Goal: Task Accomplishment & Management: Manage account settings

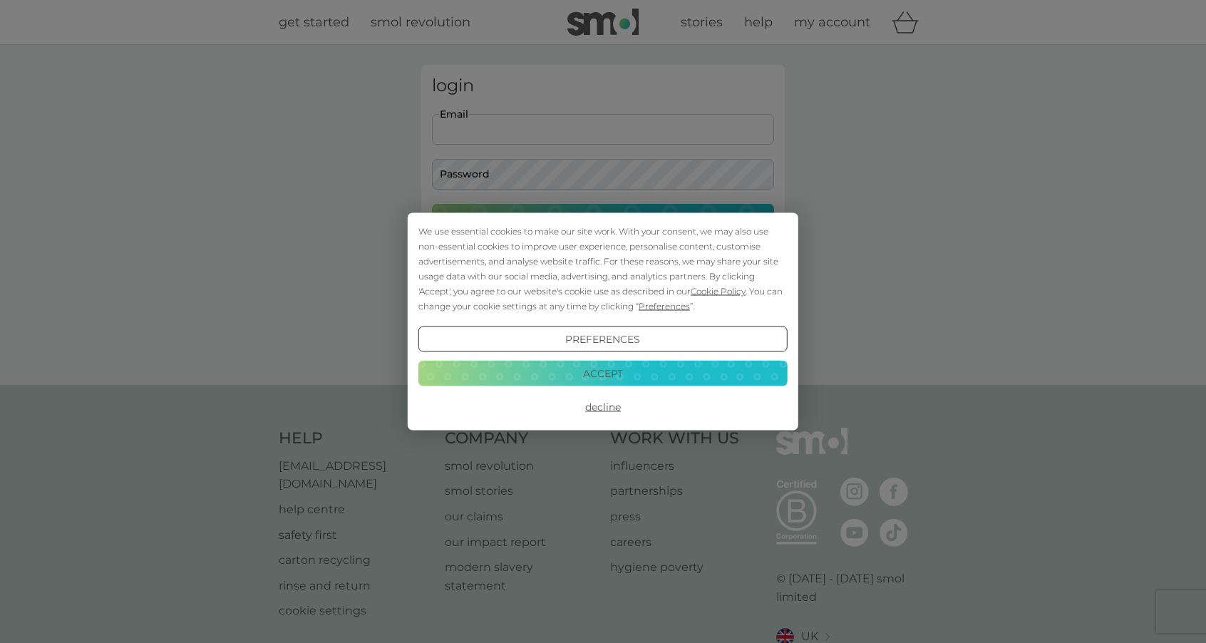
type input "[PERSON_NAME][EMAIL_ADDRESS][DOMAIN_NAME]"
drag, startPoint x: 605, startPoint y: 405, endPoint x: 607, endPoint y: 393, distance: 12.3
click at [605, 405] on button "Decline" at bounding box center [602, 407] width 369 height 26
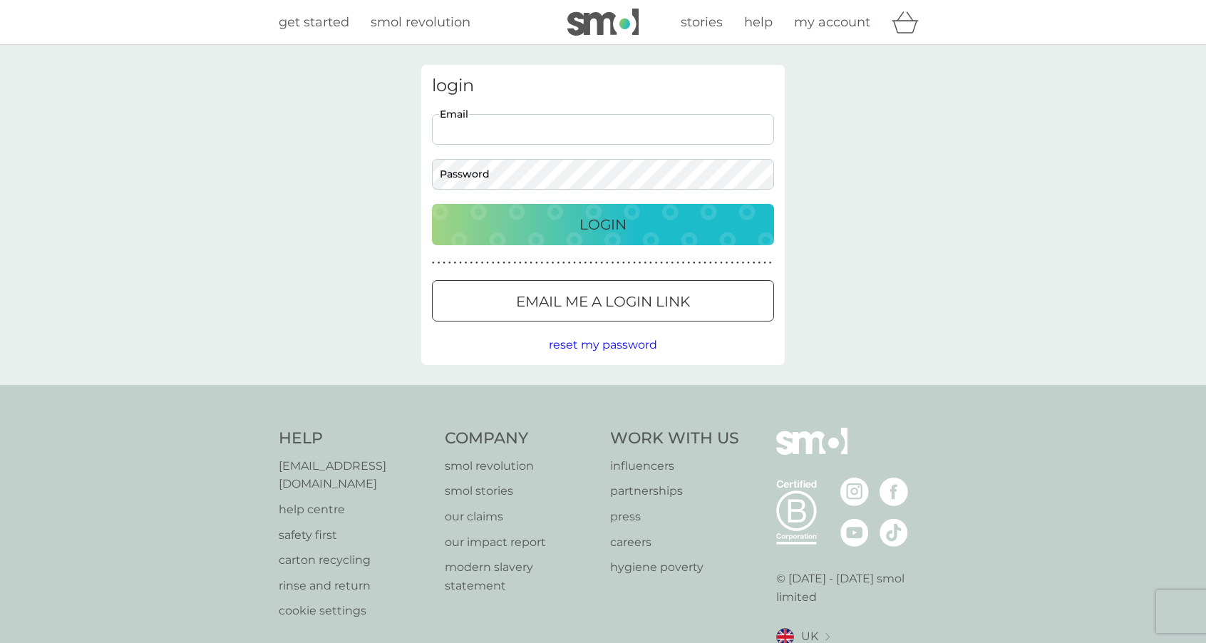
type input "[PERSON_NAME][EMAIL_ADDRESS][DOMAIN_NAME]"
click at [590, 220] on p "Login" at bounding box center [603, 224] width 47 height 23
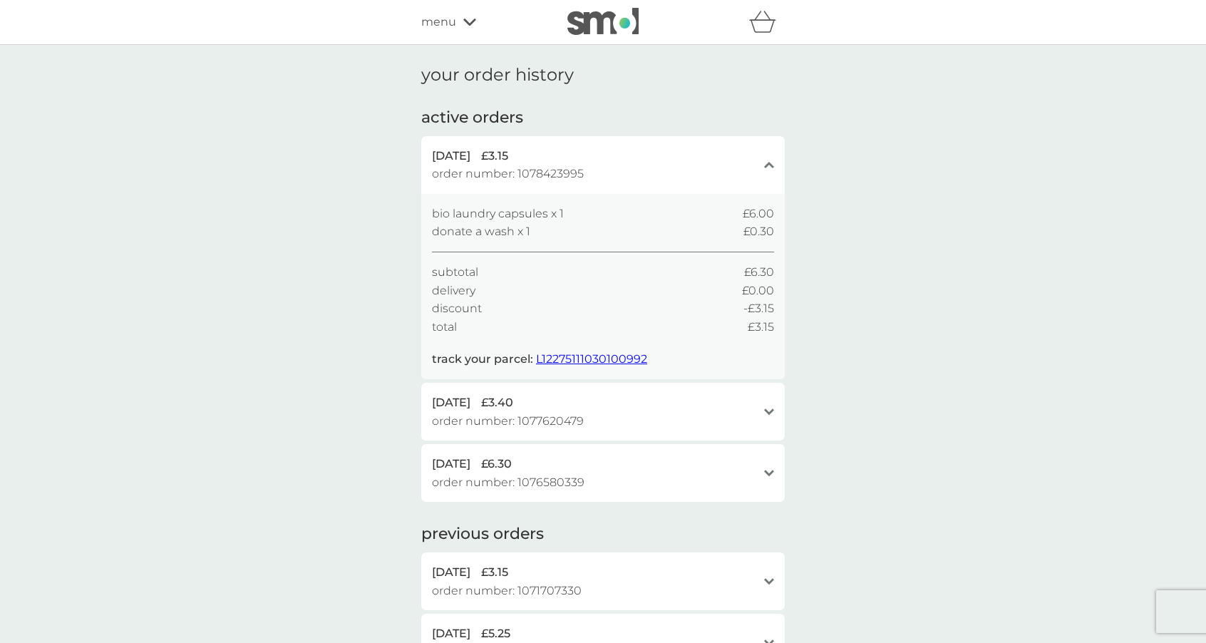
click at [463, 23] on icon at bounding box center [469, 22] width 13 height 9
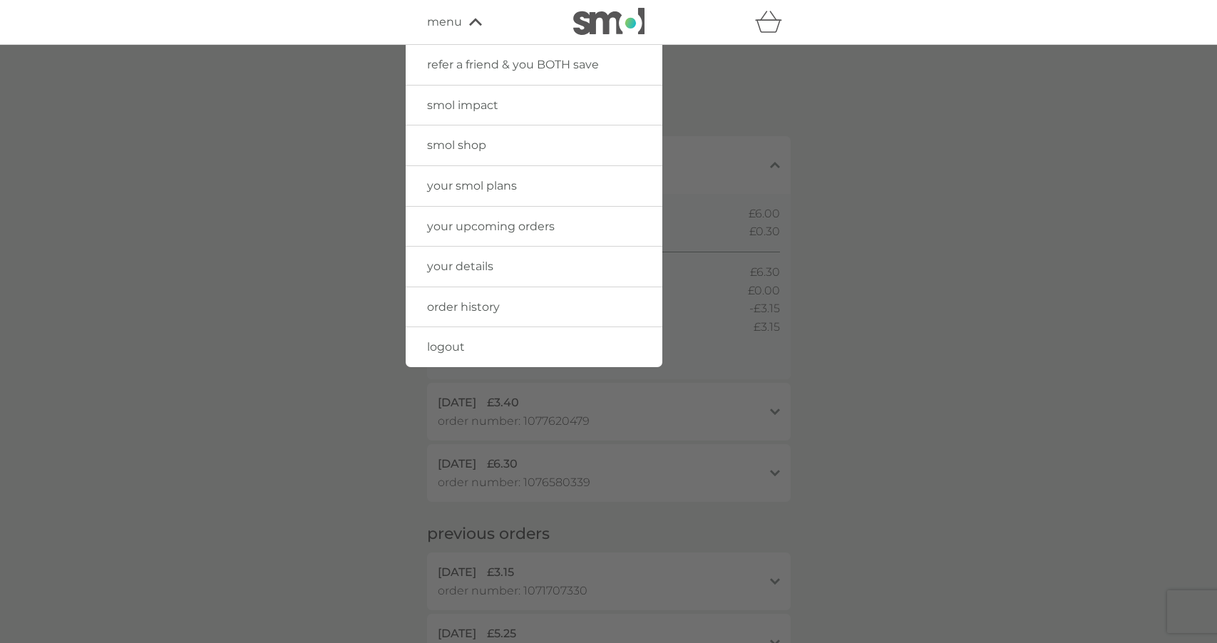
click at [456, 220] on span "your upcoming orders" at bounding box center [491, 227] width 128 height 14
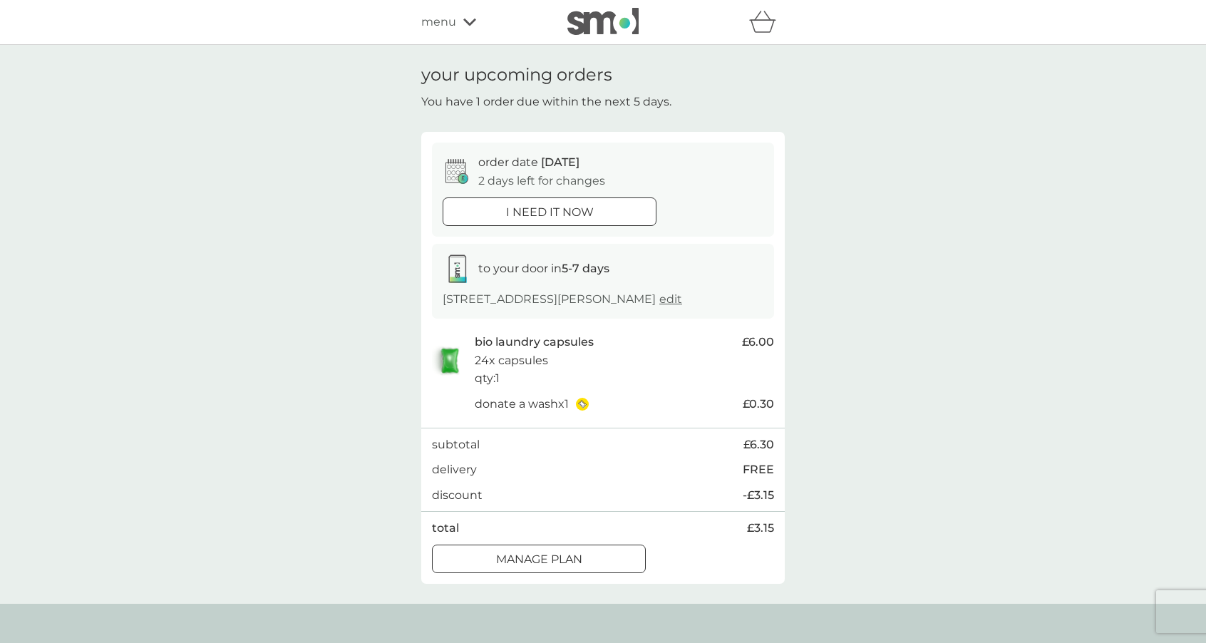
click at [550, 552] on div at bounding box center [538, 559] width 51 height 15
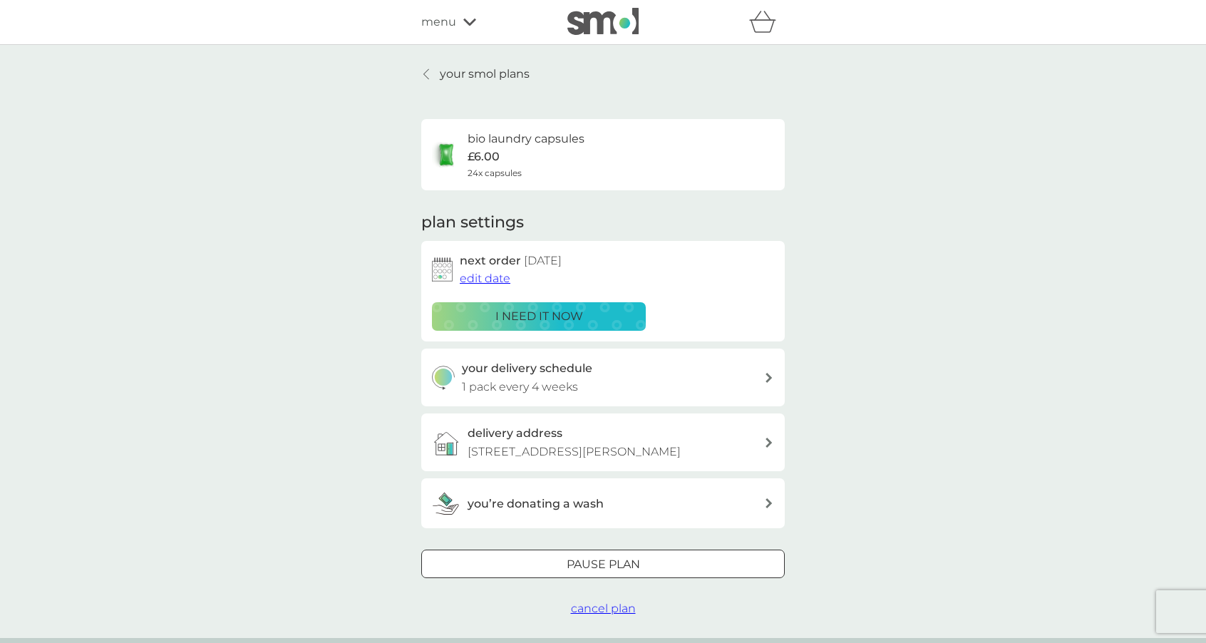
click at [488, 277] on span "edit date" at bounding box center [485, 279] width 51 height 14
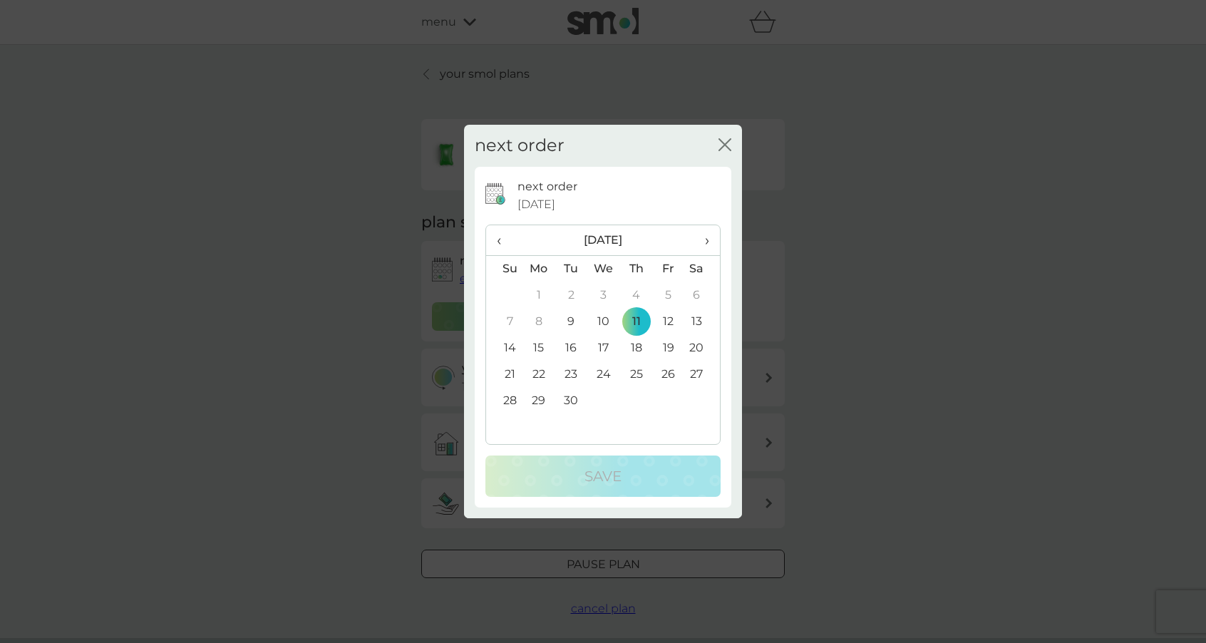
click at [638, 370] on td "25" at bounding box center [636, 374] width 32 height 26
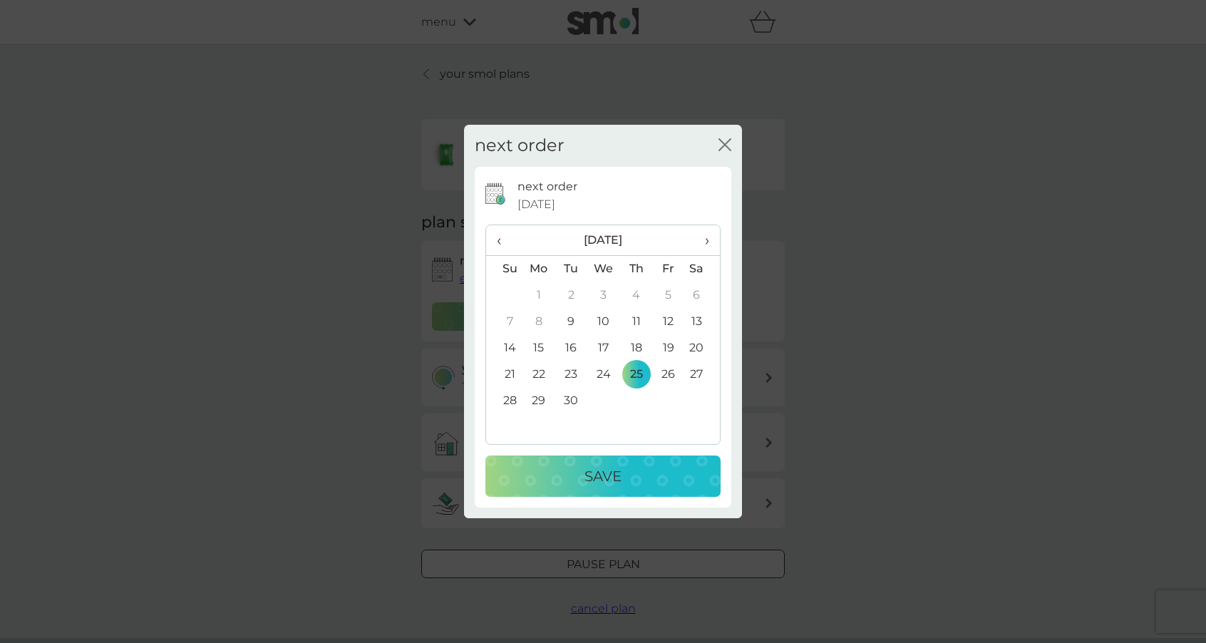
click at [633, 463] on button "Save" at bounding box center [602, 476] width 235 height 41
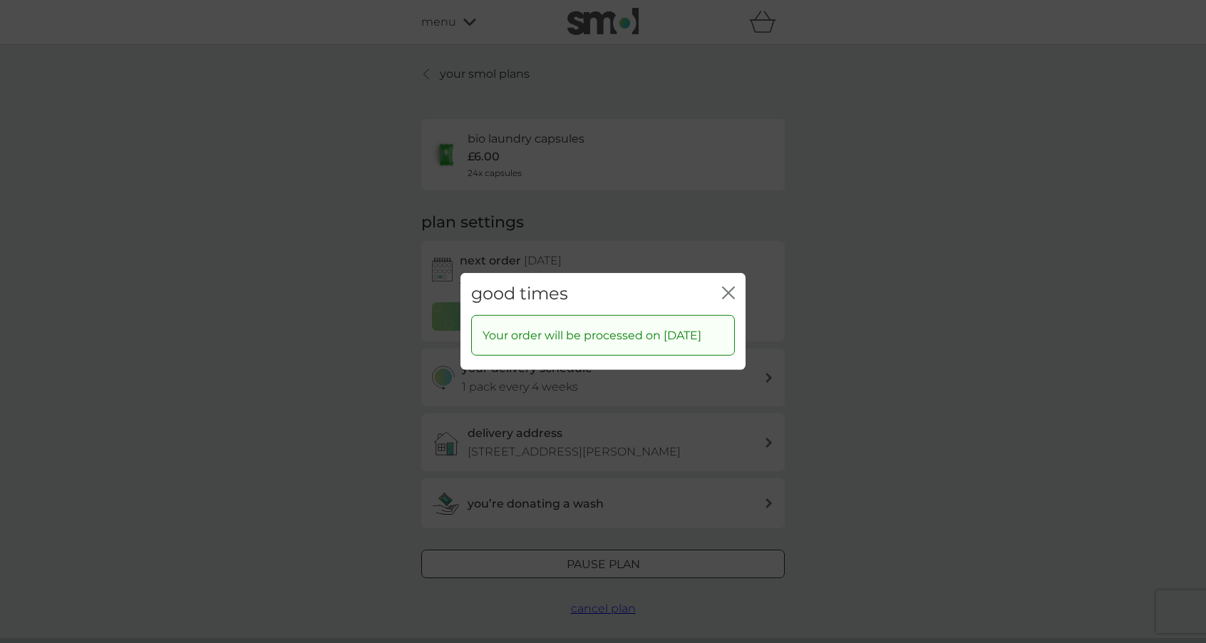
click at [730, 287] on icon "close" at bounding box center [732, 292] width 6 height 11
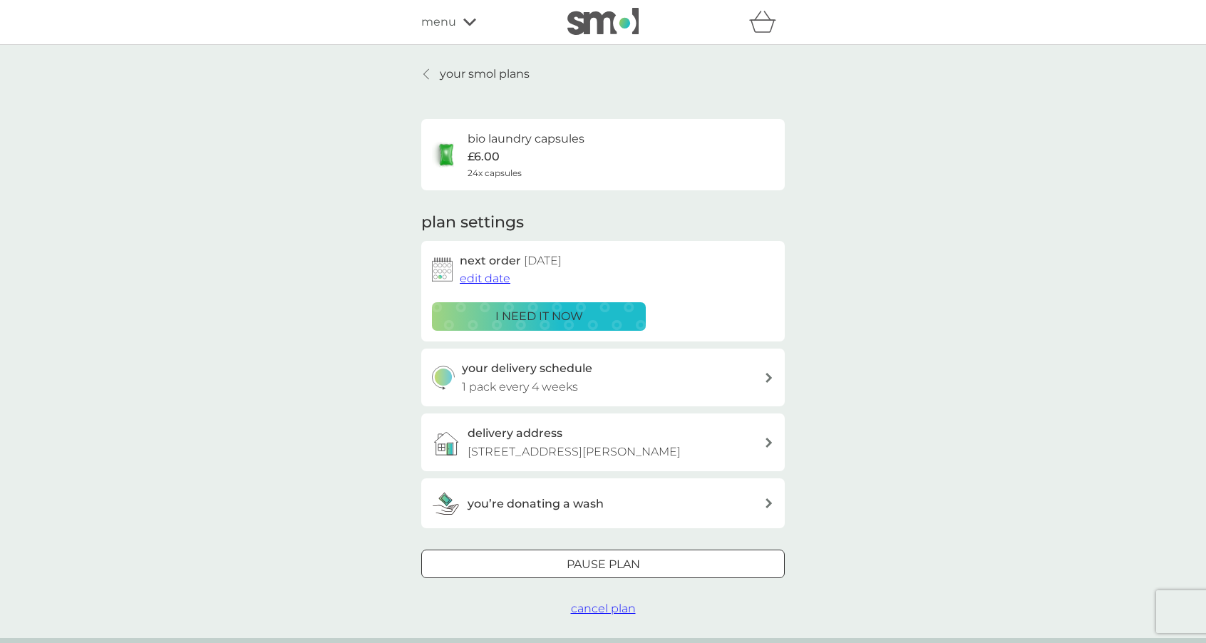
click at [426, 71] on icon at bounding box center [426, 74] width 5 height 10
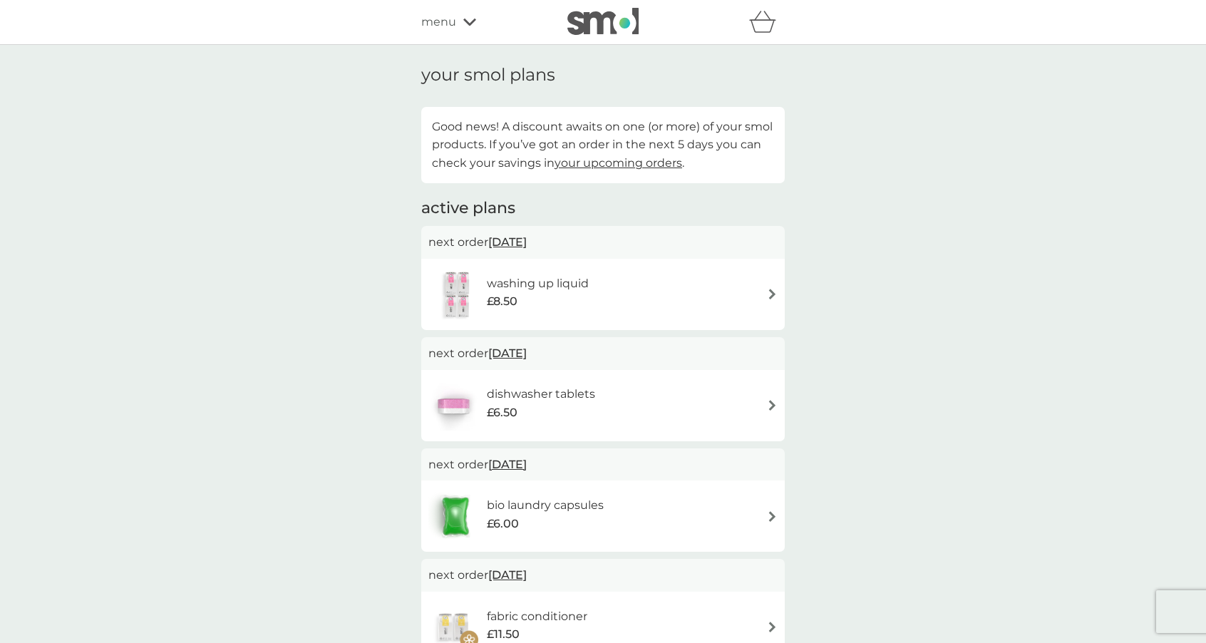
click at [527, 240] on span "14 Sep 2025" at bounding box center [507, 242] width 38 height 28
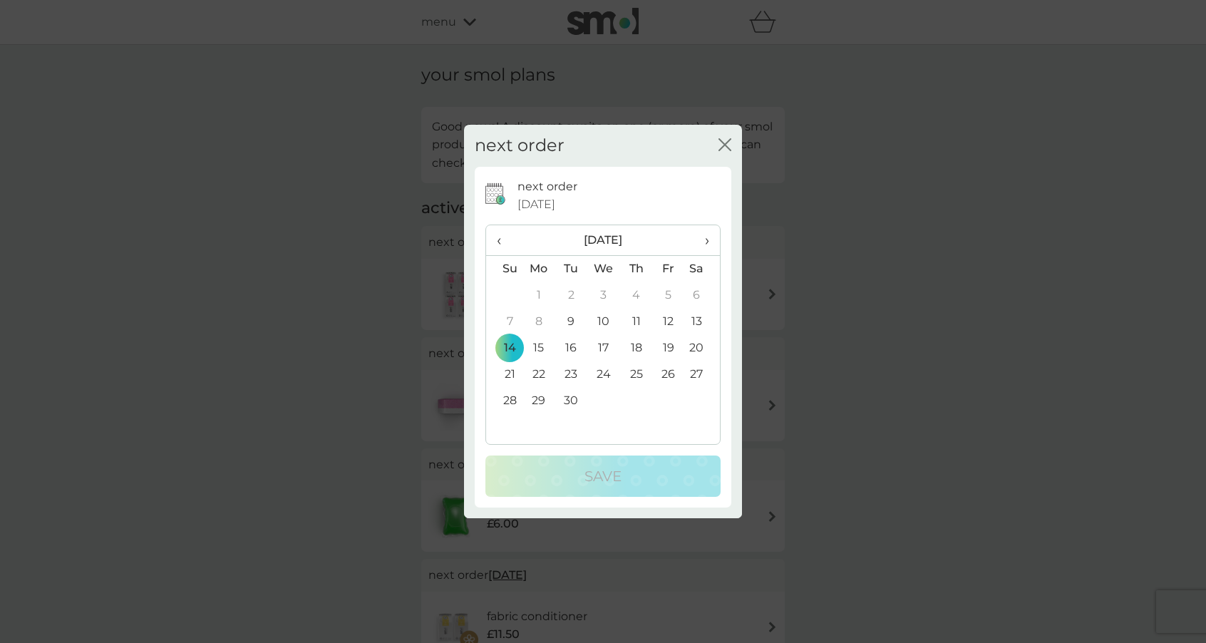
click at [726, 144] on icon "close" at bounding box center [728, 144] width 6 height 11
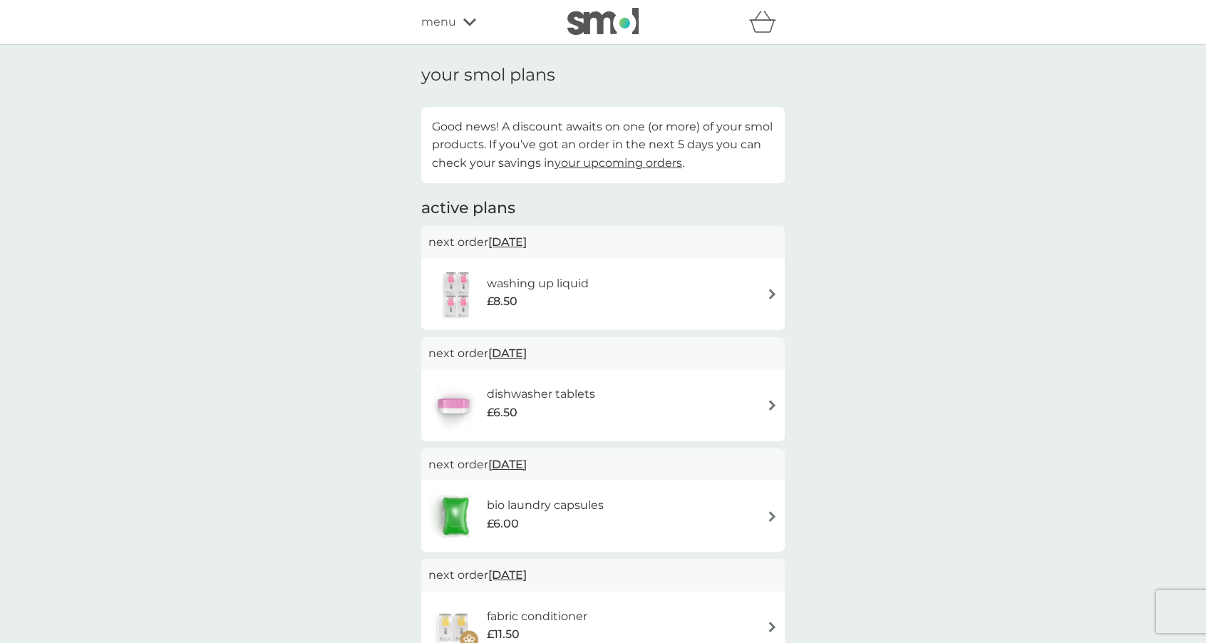
click at [525, 285] on h6 "washing up liquid" at bounding box center [538, 283] width 102 height 19
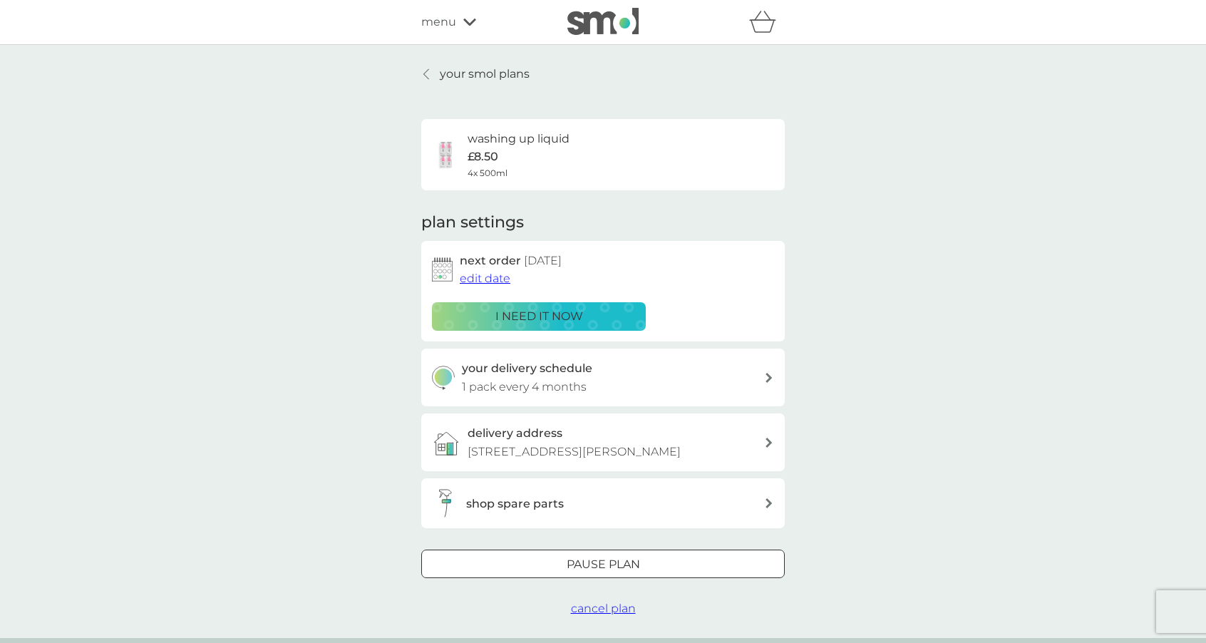
click at [516, 316] on p "i need it now" at bounding box center [539, 316] width 88 height 19
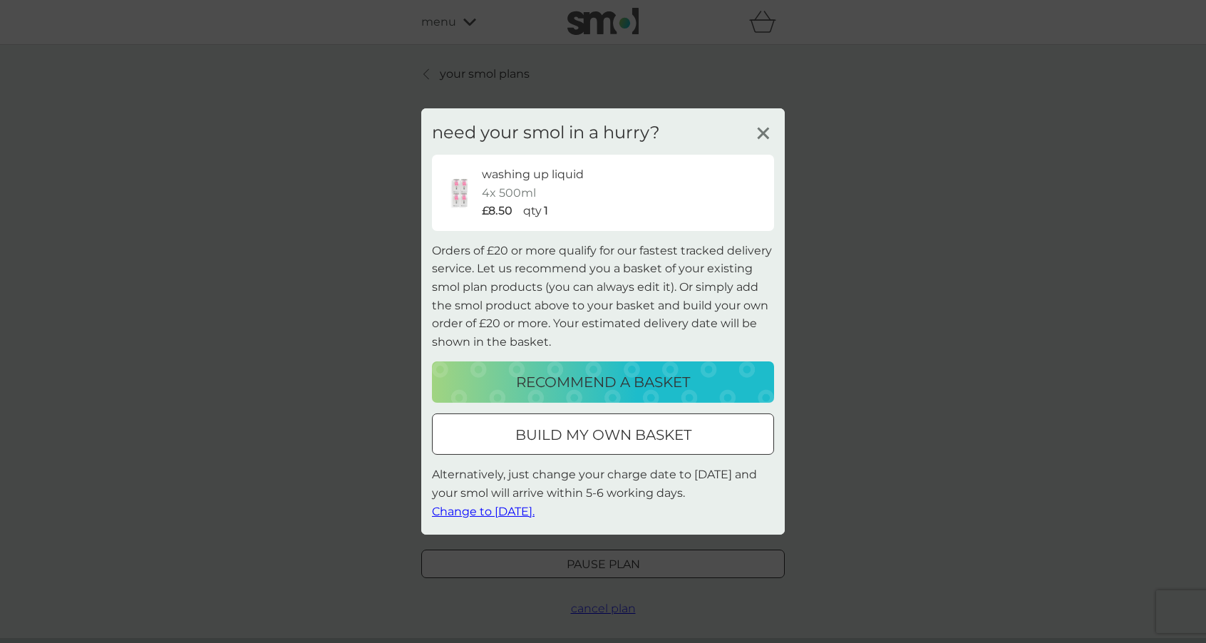
click at [521, 509] on span "Change to tomorrow." at bounding box center [483, 511] width 103 height 14
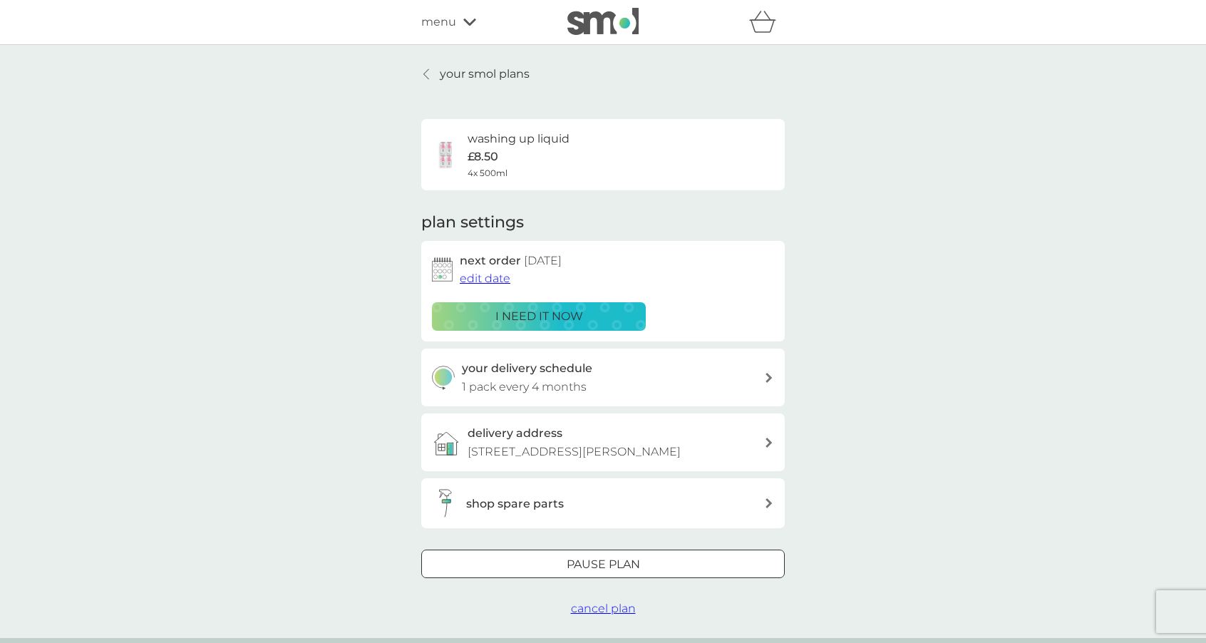
click at [444, 25] on span "menu" at bounding box center [438, 22] width 35 height 19
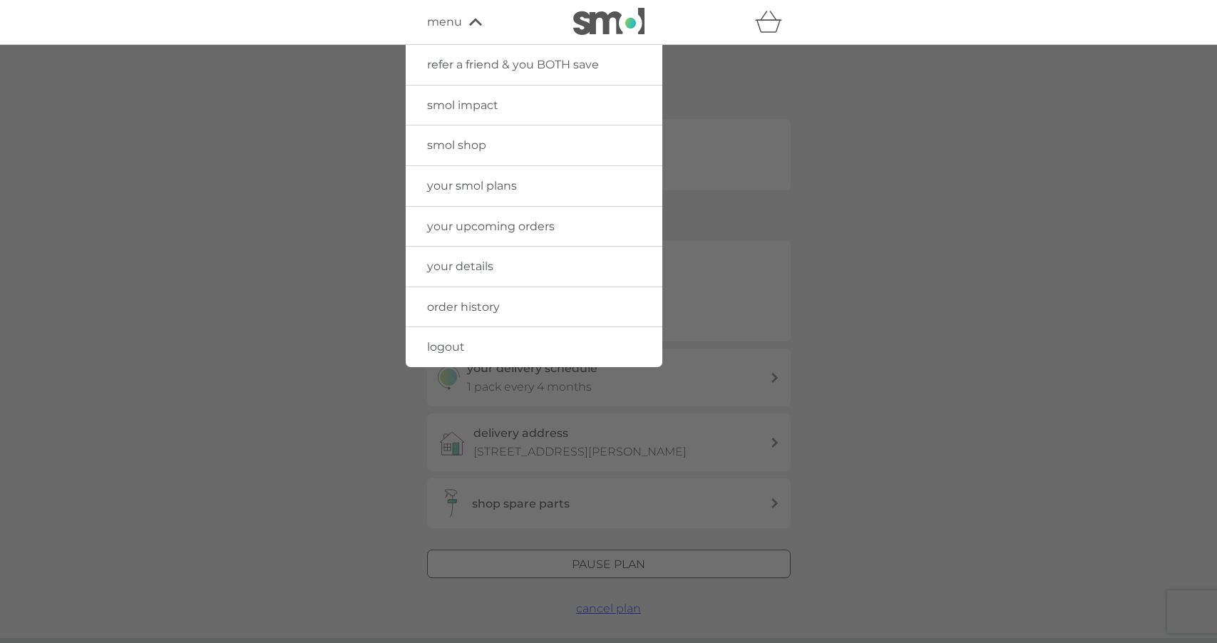
click at [476, 228] on span "your upcoming orders" at bounding box center [491, 227] width 128 height 14
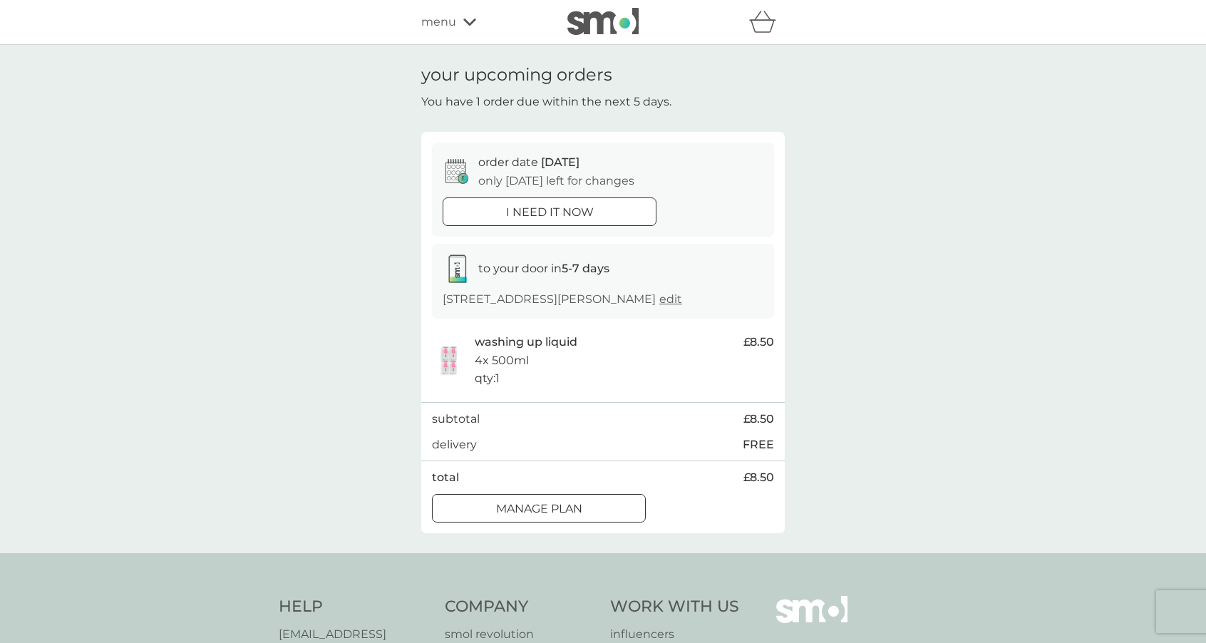
click at [453, 26] on span "menu" at bounding box center [438, 22] width 35 height 19
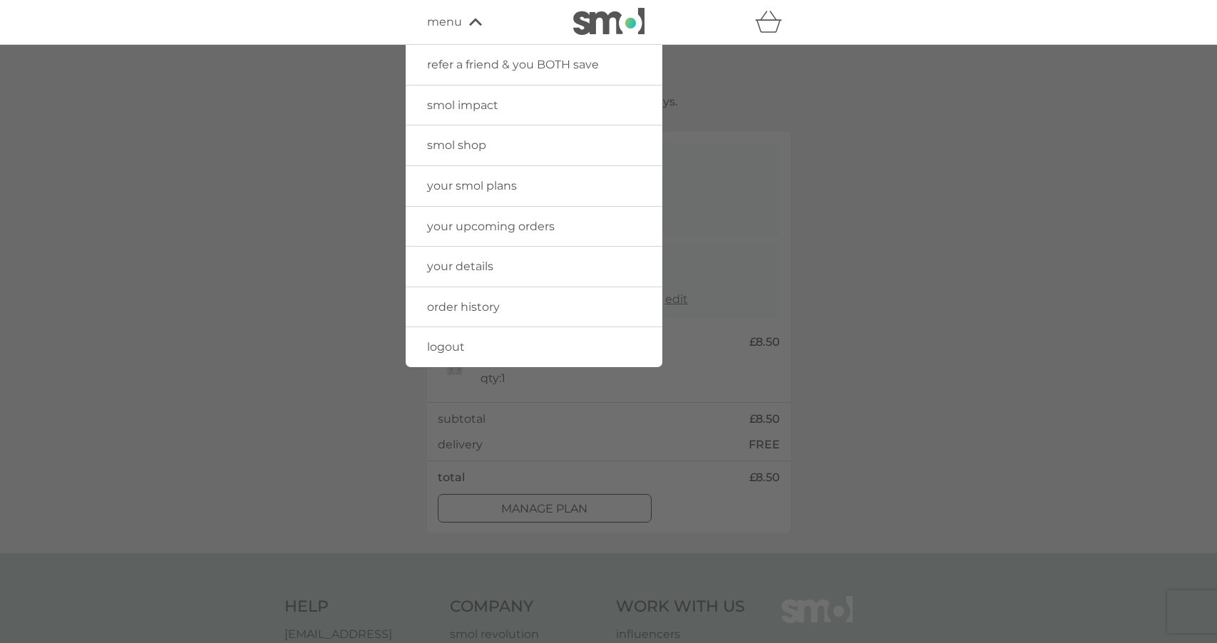
click at [322, 308] on div at bounding box center [608, 366] width 1217 height 643
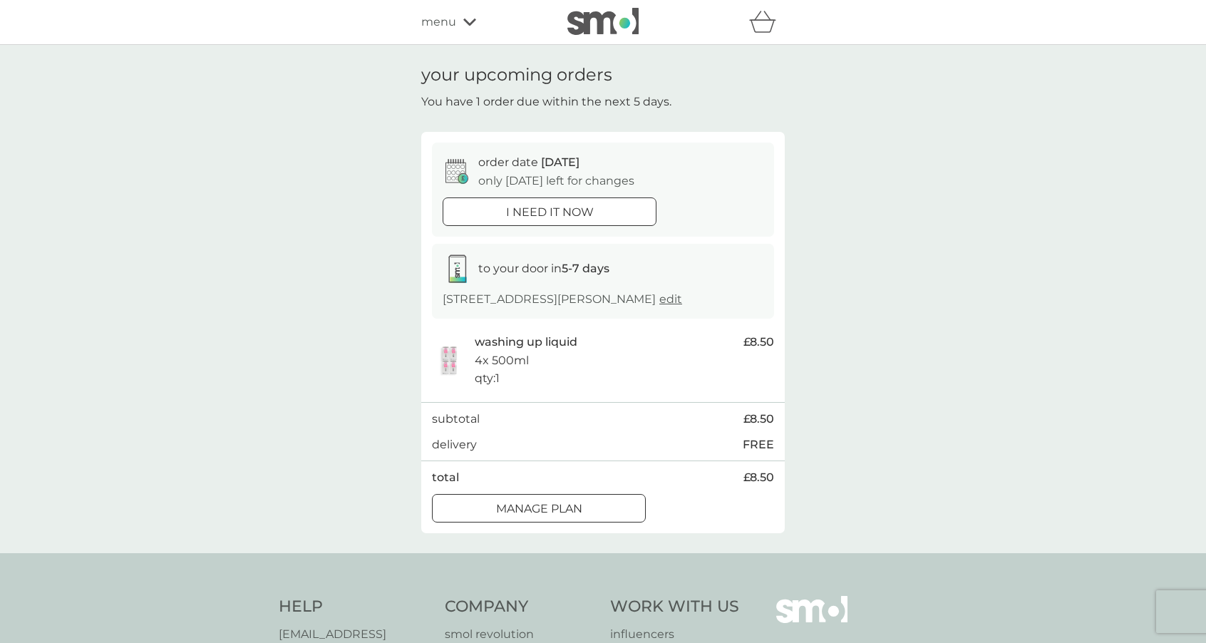
click at [457, 24] on div "menu" at bounding box center [481, 22] width 121 height 19
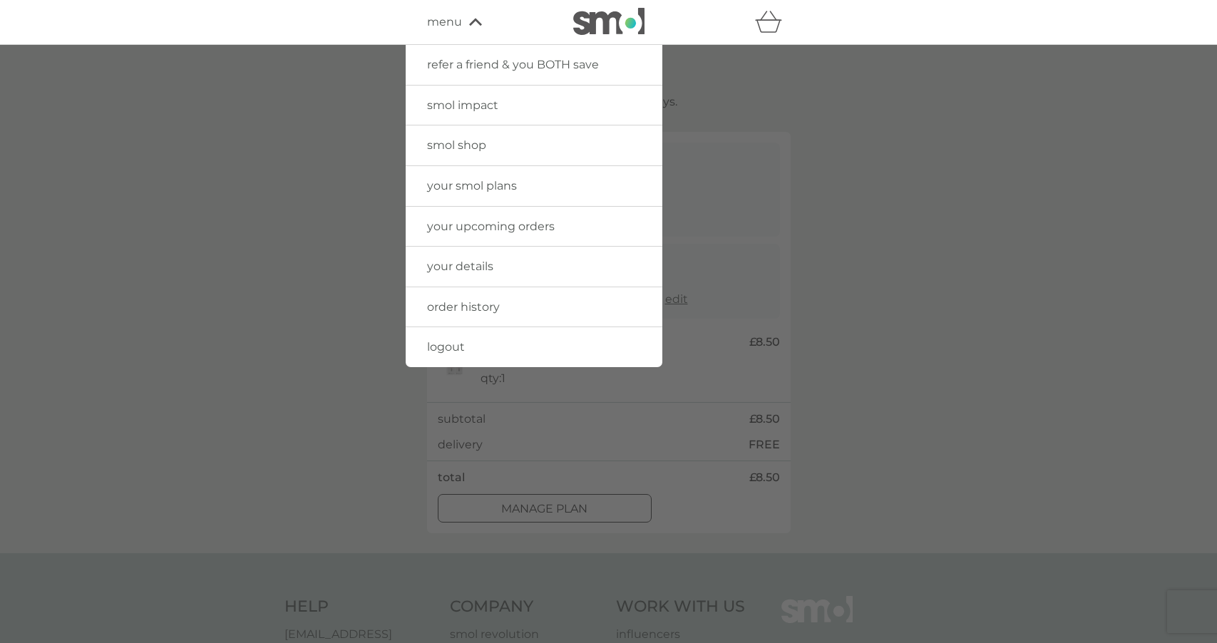
click at [466, 301] on span "order history" at bounding box center [463, 307] width 73 height 14
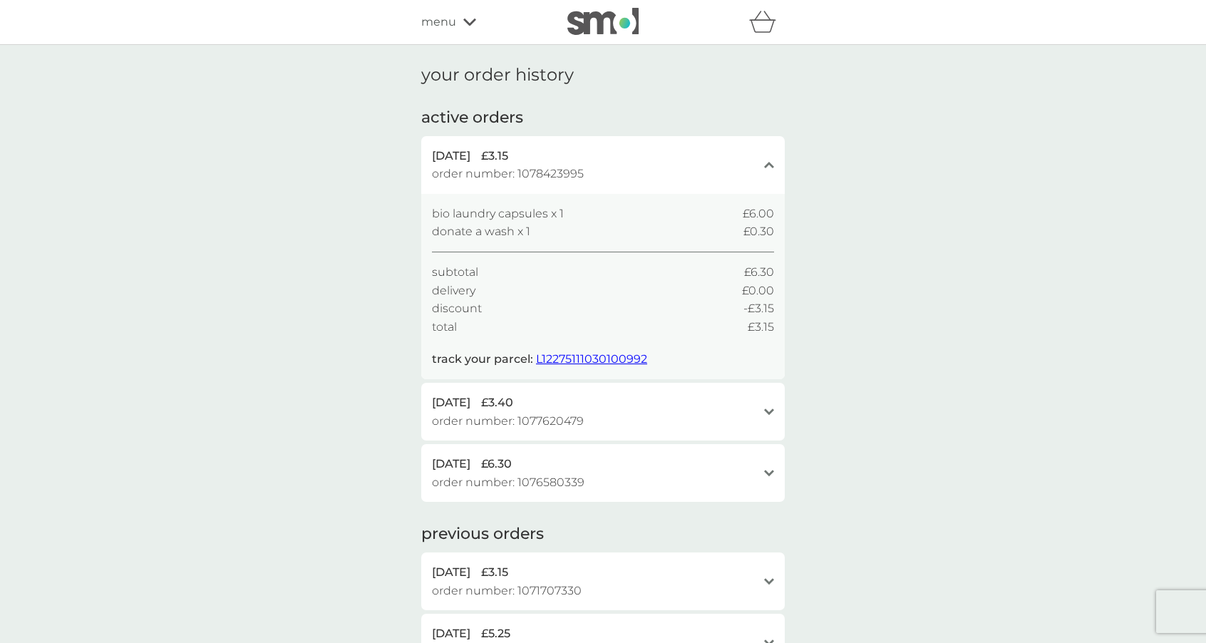
click at [457, 21] on div "menu" at bounding box center [481, 22] width 121 height 19
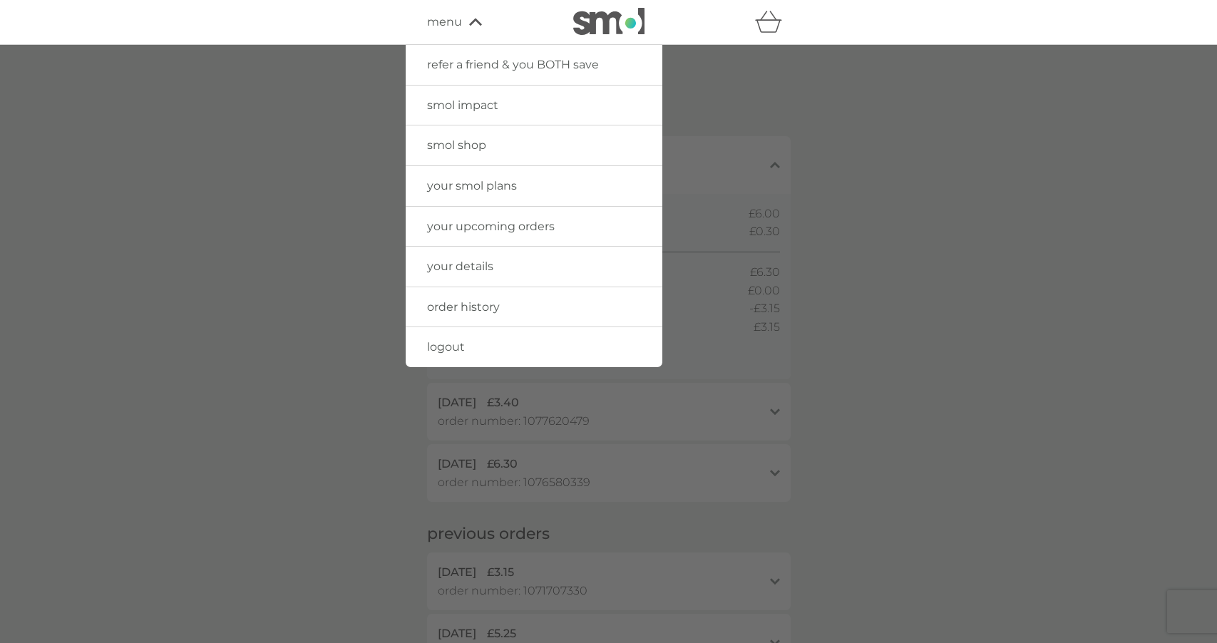
click at [476, 187] on span "your smol plans" at bounding box center [472, 186] width 90 height 14
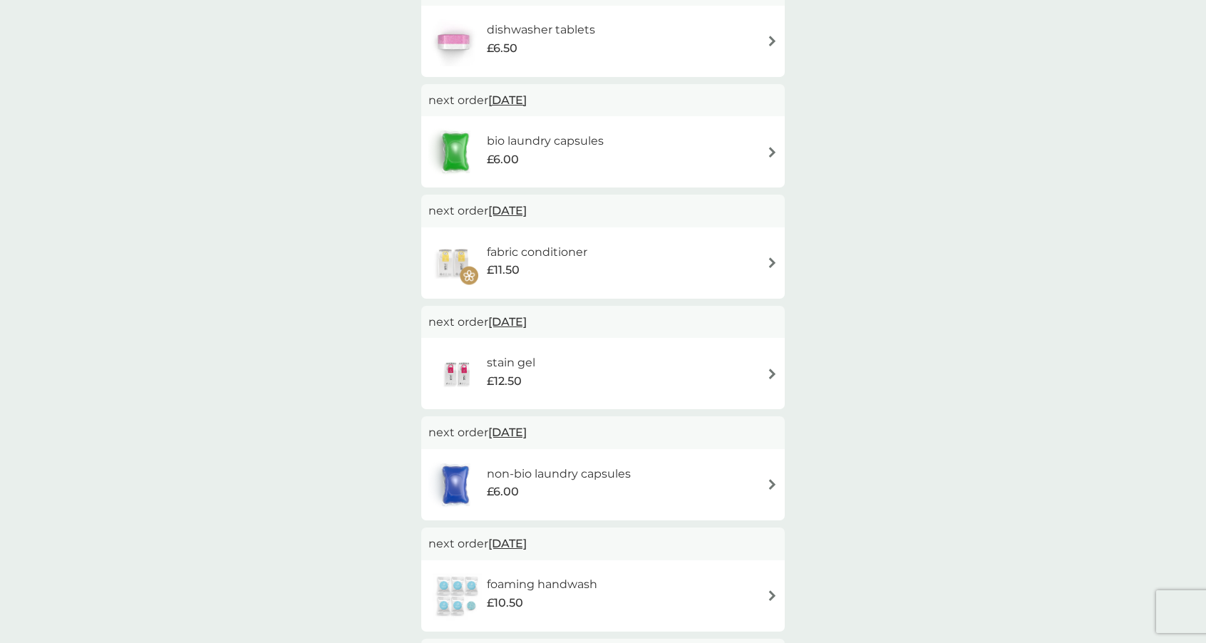
scroll to position [327, 0]
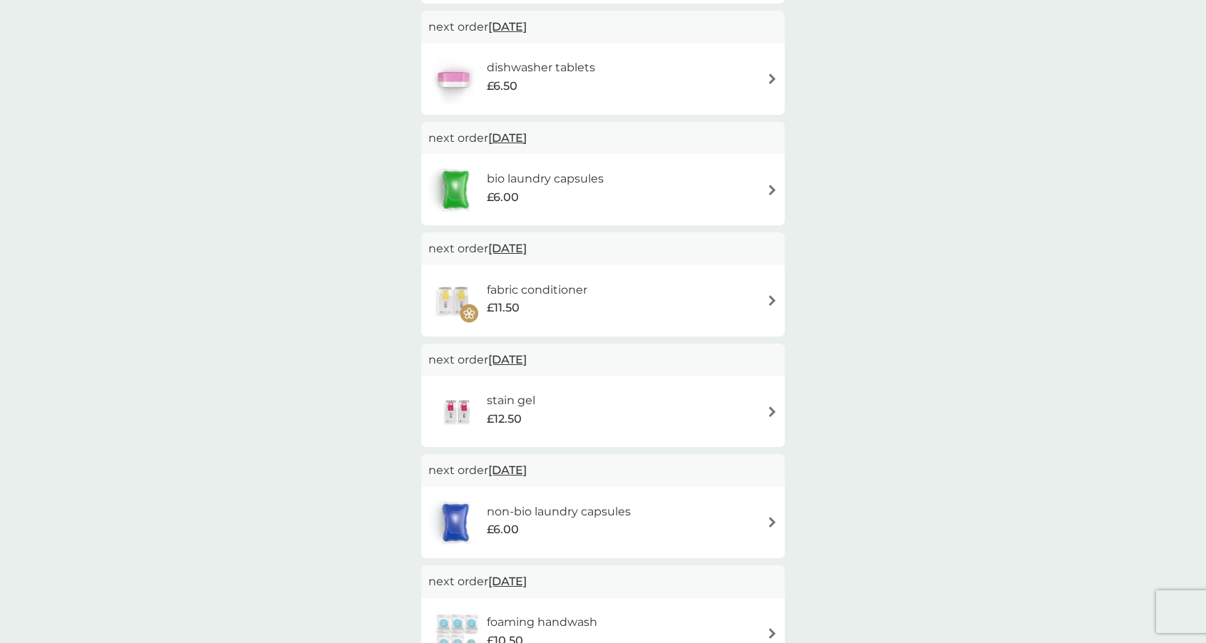
click at [523, 245] on span "30 Sep 2025" at bounding box center [507, 249] width 38 height 28
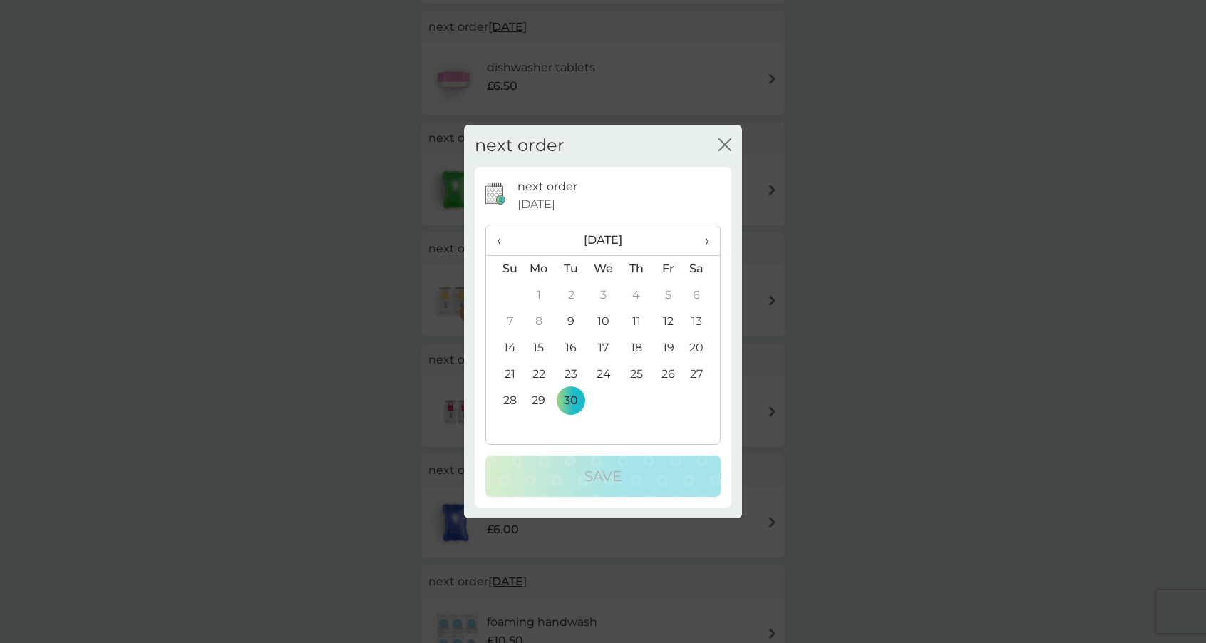
click at [709, 237] on span "›" at bounding box center [702, 240] width 14 height 30
click at [674, 400] on td "31" at bounding box center [668, 401] width 32 height 26
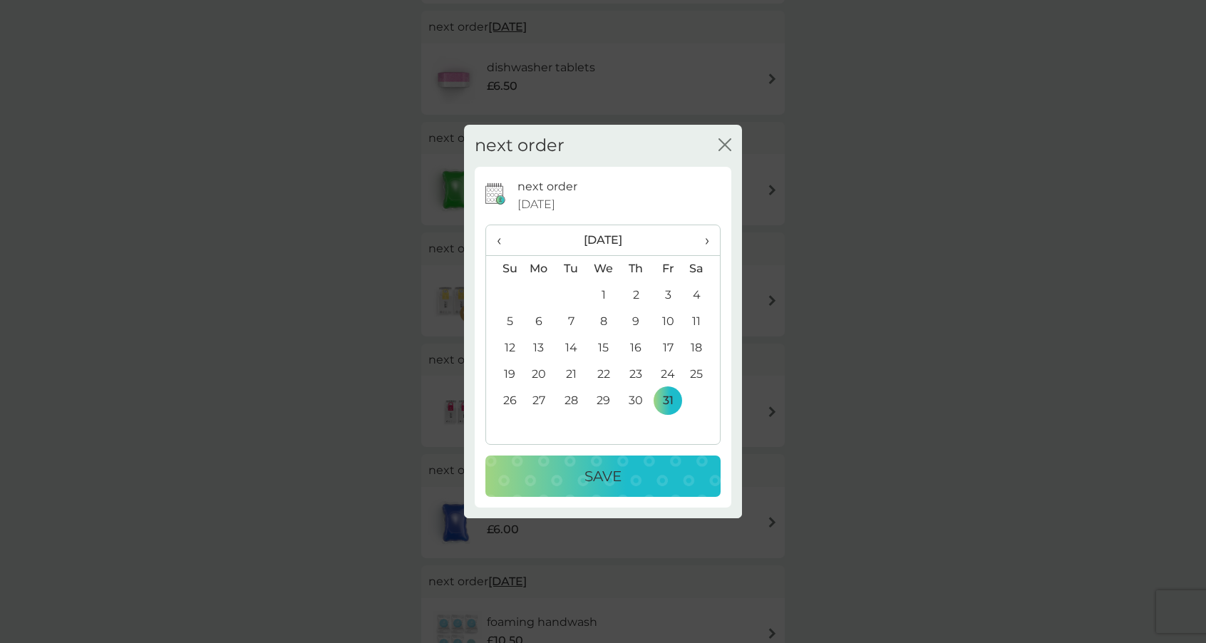
click at [638, 474] on div "Save" at bounding box center [603, 476] width 207 height 23
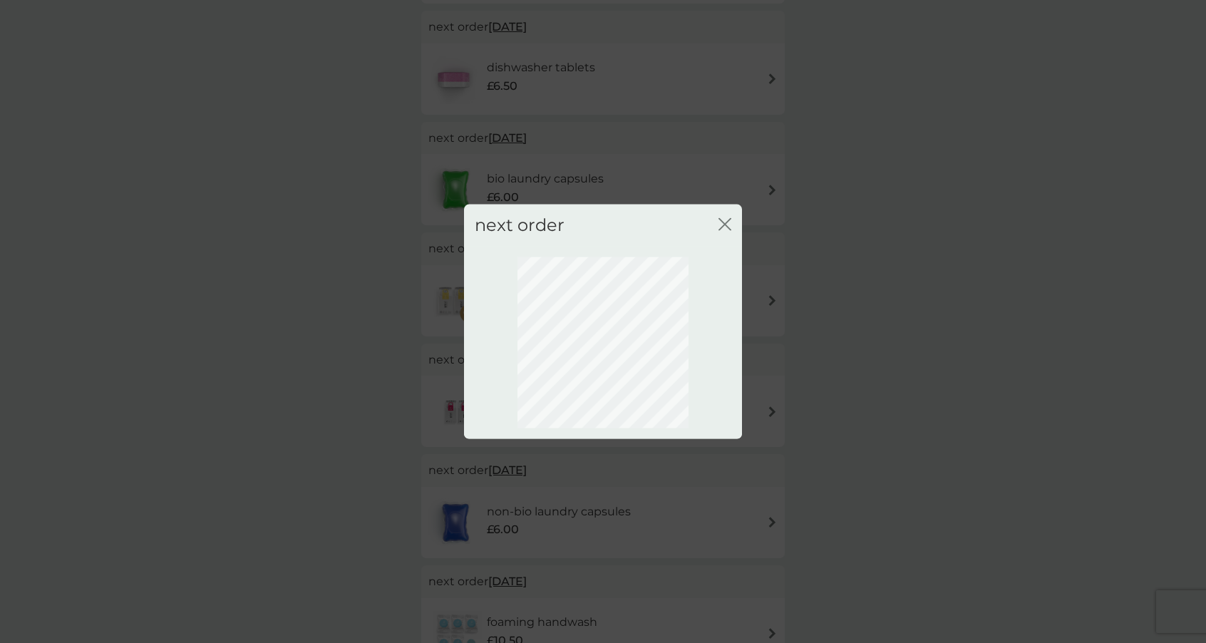
click at [724, 223] on icon "close" at bounding box center [722, 224] width 6 height 11
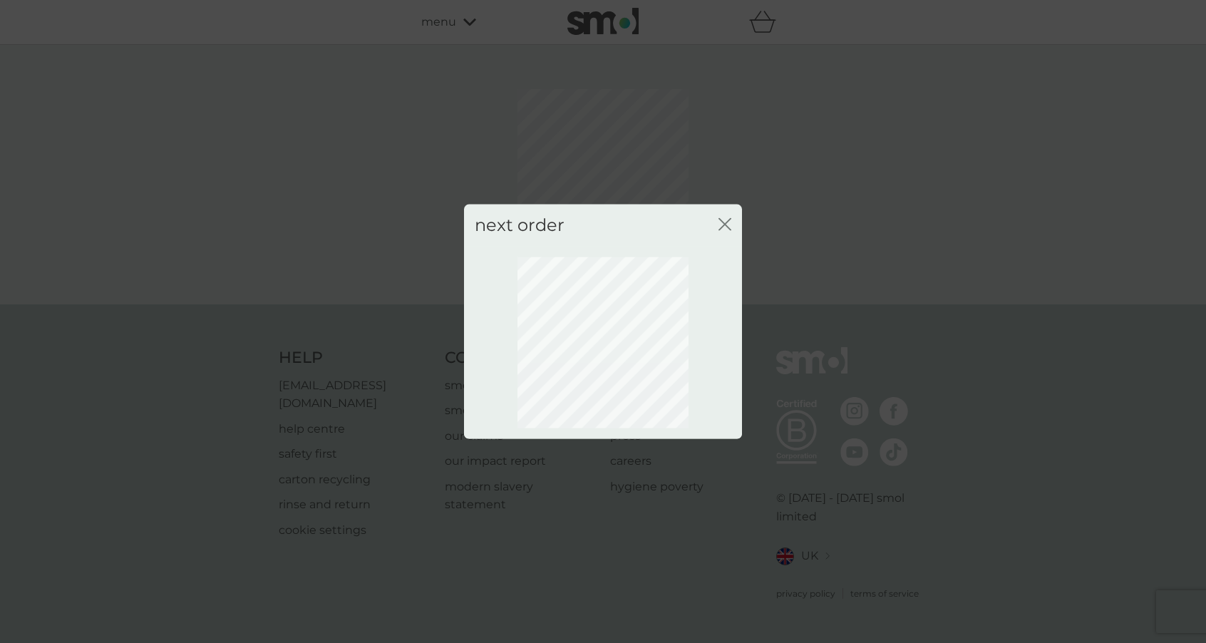
scroll to position [0, 0]
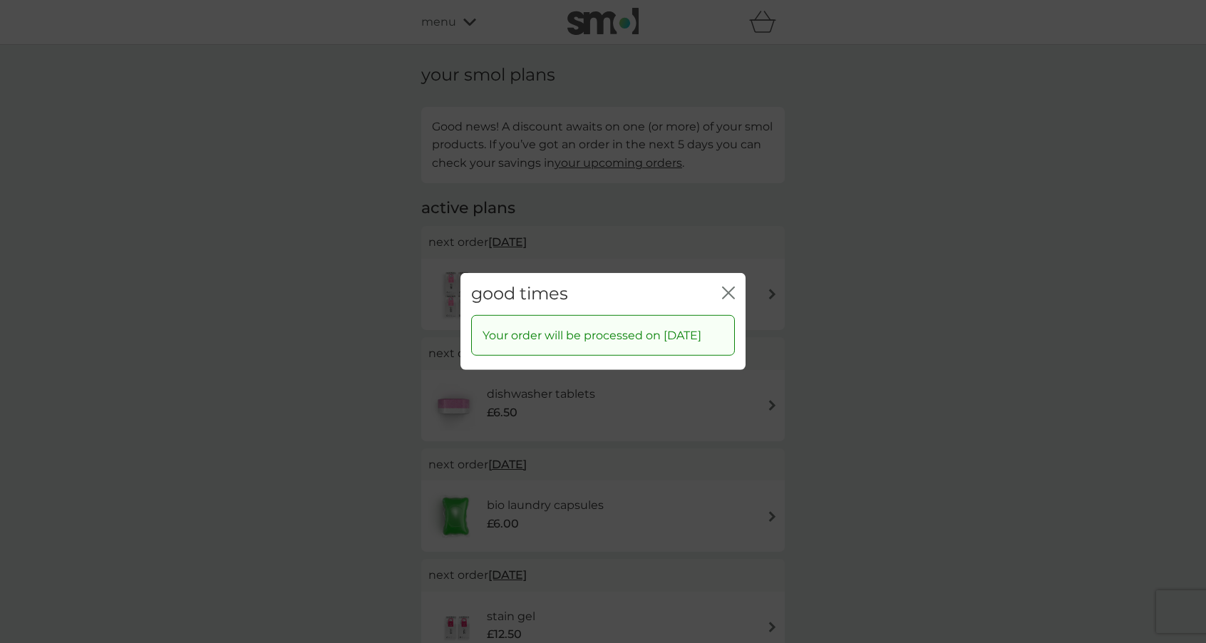
click at [735, 284] on div "good times close" at bounding box center [603, 294] width 285 height 42
click at [731, 287] on icon "close" at bounding box center [728, 293] width 13 height 13
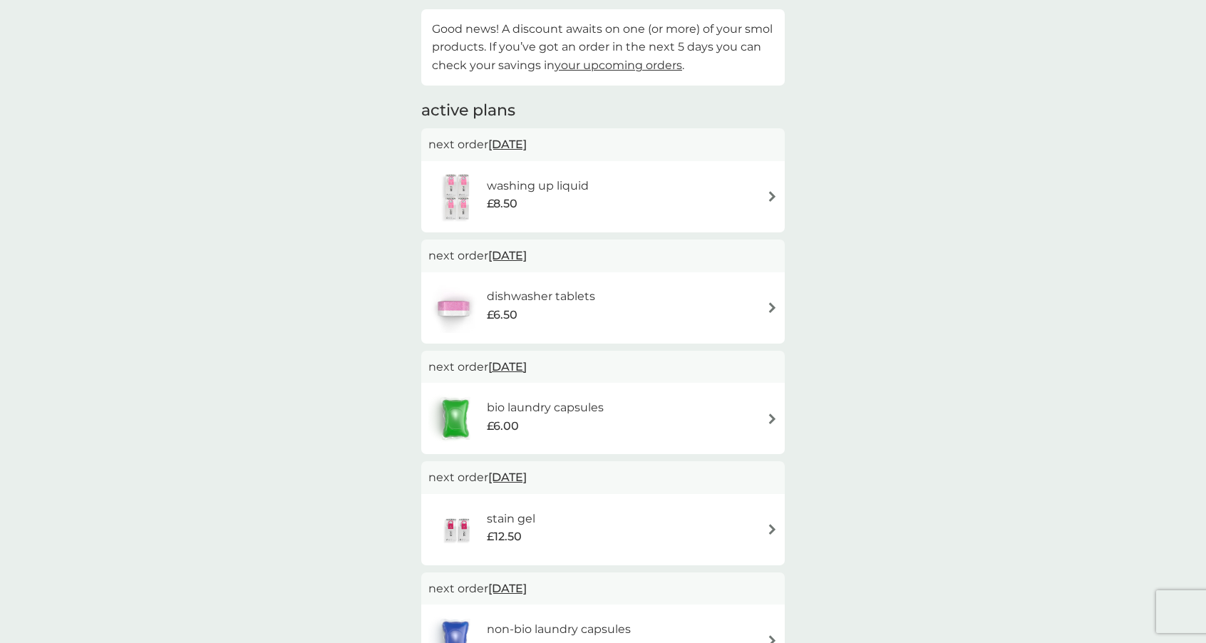
scroll to position [148, 0]
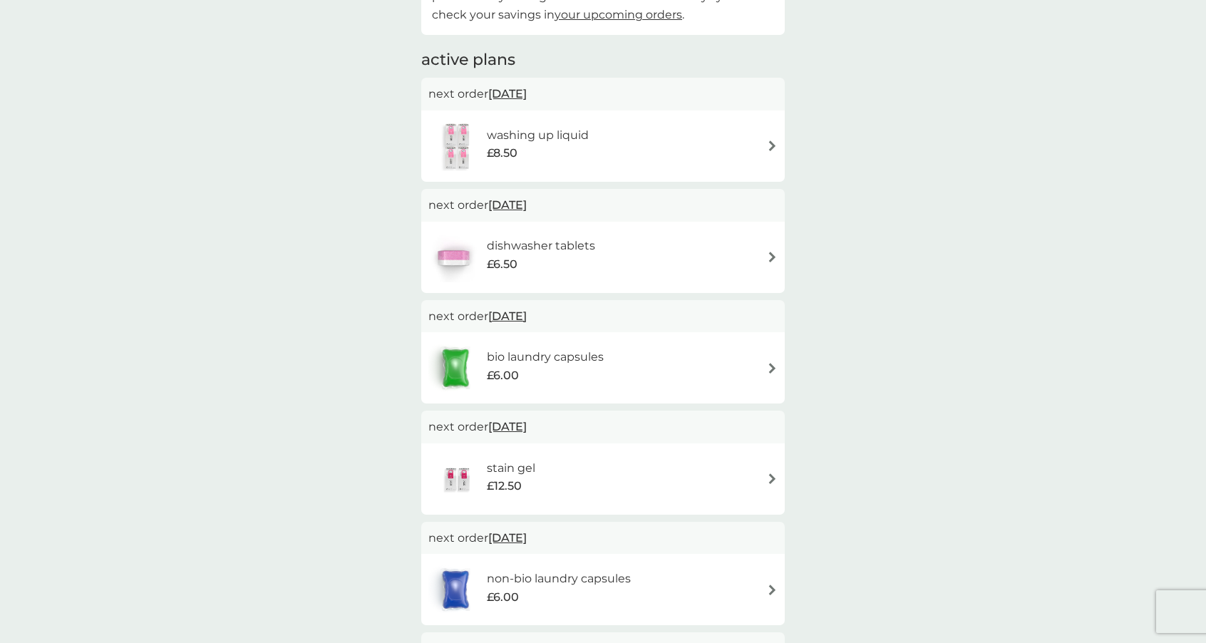
click at [527, 422] on span "30 Sep 2025" at bounding box center [507, 427] width 38 height 28
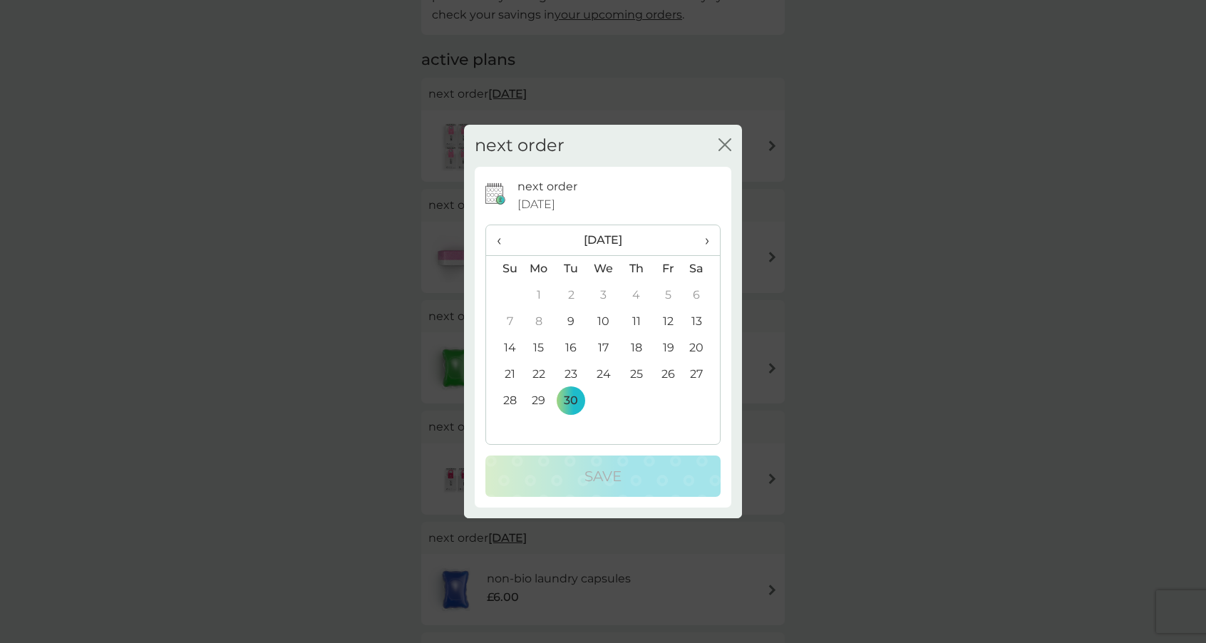
click at [707, 243] on span "›" at bounding box center [702, 240] width 14 height 30
click at [671, 399] on td "31" at bounding box center [668, 401] width 32 height 26
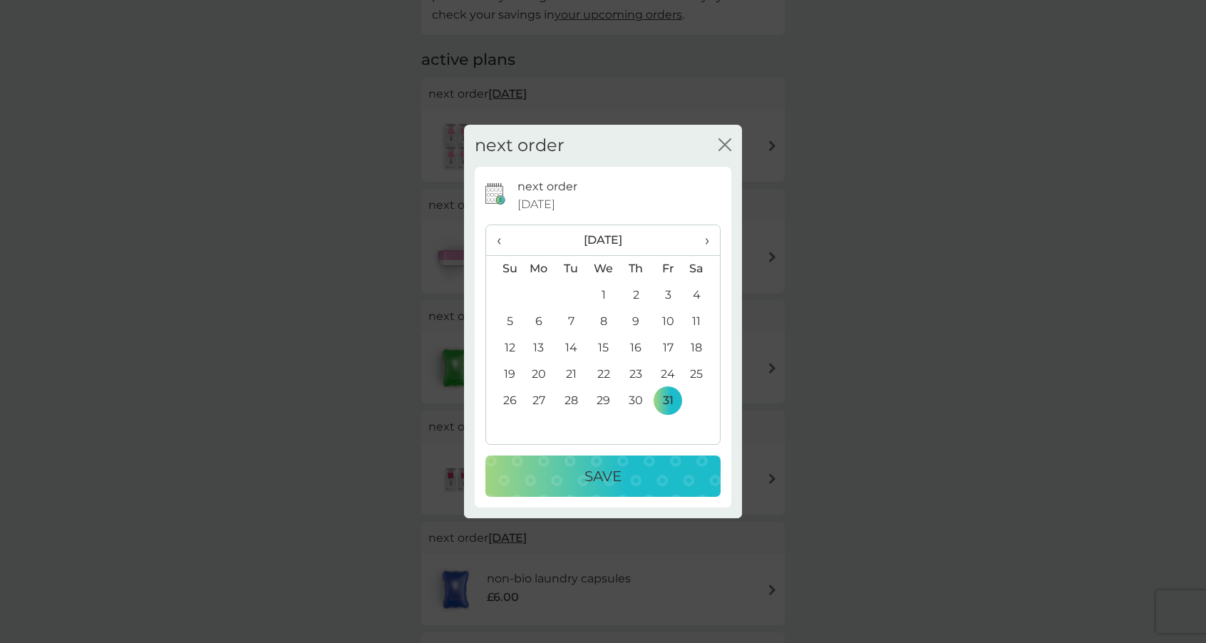
click at [638, 476] on div "Save" at bounding box center [603, 476] width 207 height 23
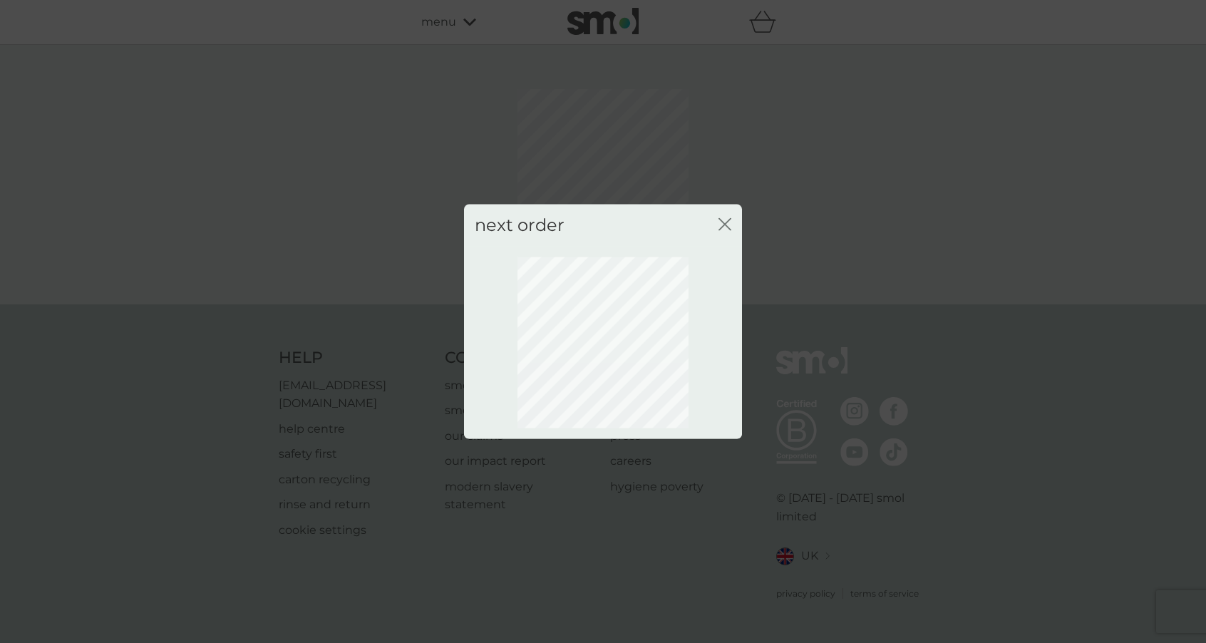
scroll to position [0, 0]
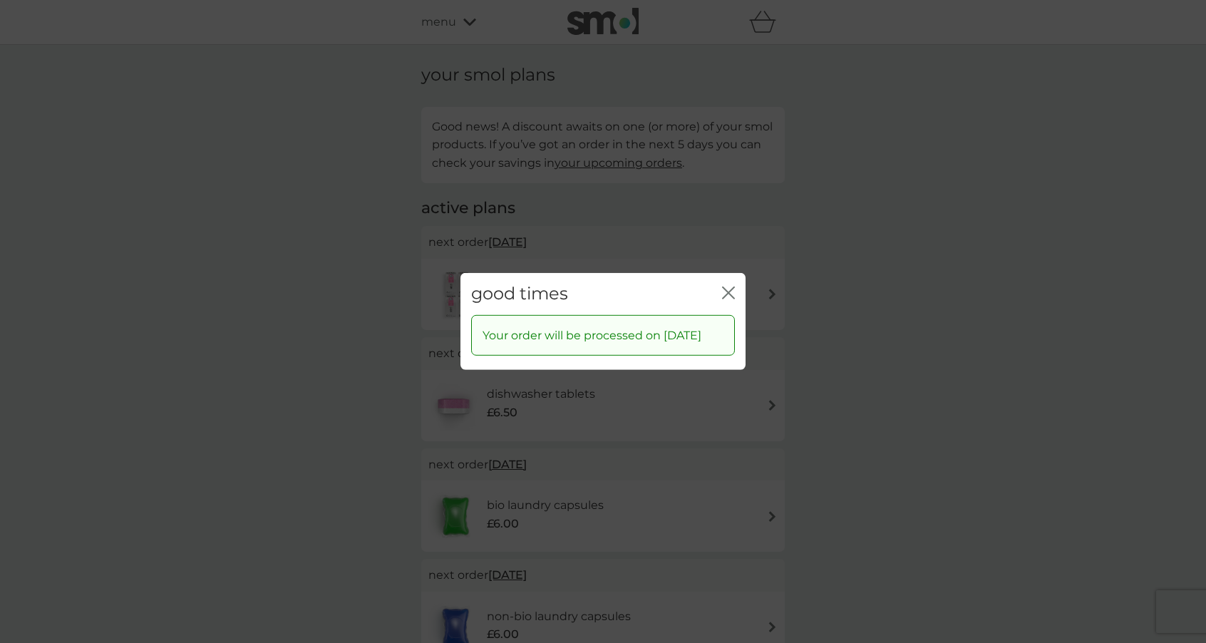
click at [731, 287] on icon "close" at bounding box center [728, 293] width 13 height 13
